Goal: Find specific page/section: Find specific page/section

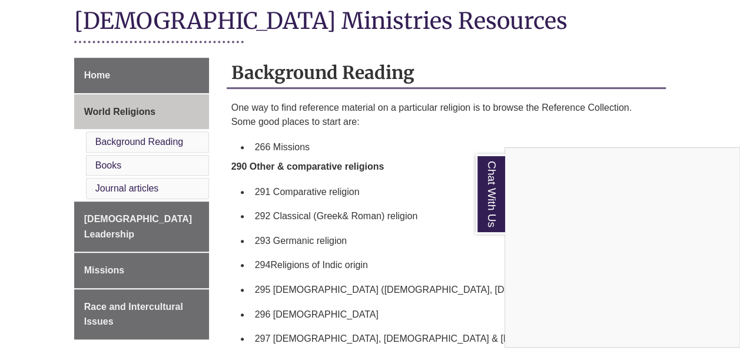
scroll to position [284, 0]
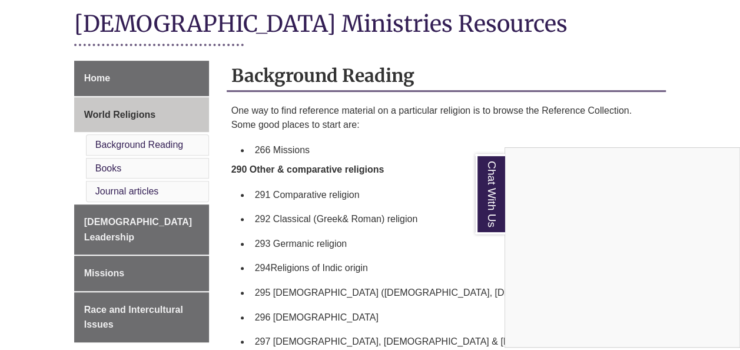
click at [140, 151] on div "Chat With Us" at bounding box center [370, 175] width 740 height 350
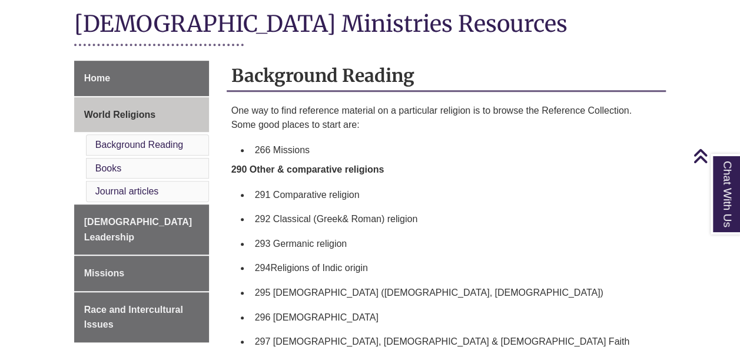
click at [140, 158] on li "Books" at bounding box center [147, 168] width 123 height 21
click at [143, 158] on li "Books" at bounding box center [147, 168] width 123 height 21
drag, startPoint x: 143, startPoint y: 155, endPoint x: 114, endPoint y: 155, distance: 28.8
click at [114, 158] on li "Books" at bounding box center [147, 168] width 123 height 21
drag, startPoint x: 114, startPoint y: 155, endPoint x: 127, endPoint y: 154, distance: 12.4
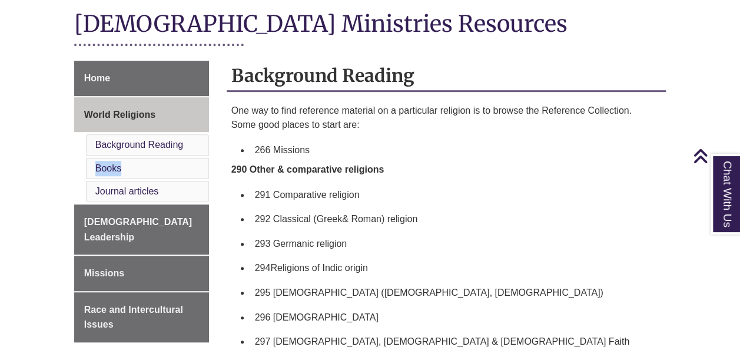
click at [127, 158] on li "Books" at bounding box center [147, 168] width 123 height 21
click at [119, 163] on link "Books" at bounding box center [108, 168] width 26 height 10
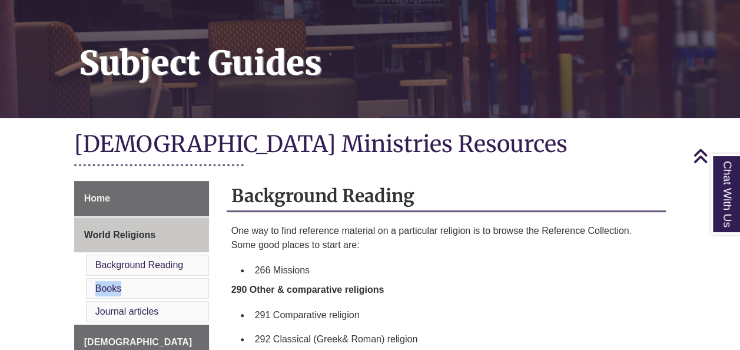
scroll to position [164, 0]
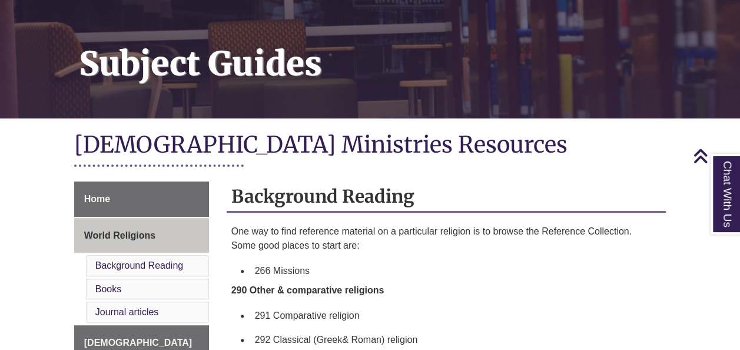
click at [215, 194] on div "Home World Religions Background Reading Books Journal articles [DEMOGRAPHIC_DAT…" at bounding box center [141, 336] width 152 height 311
click at [112, 284] on link "Books" at bounding box center [108, 289] width 26 height 10
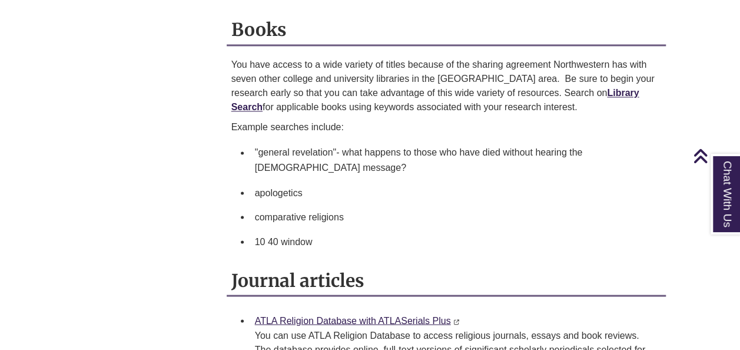
scroll to position [284, 0]
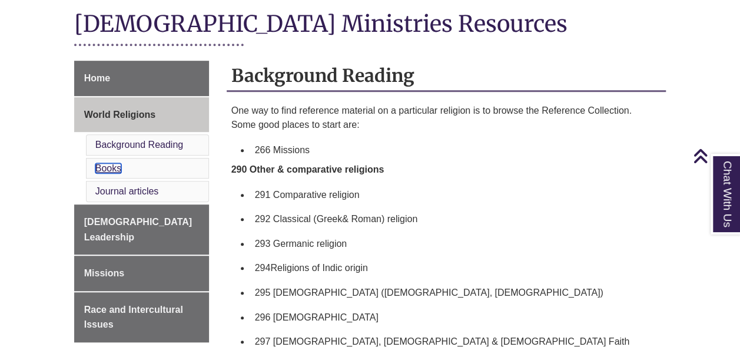
click at [107, 163] on link "Books" at bounding box center [108, 168] width 26 height 10
